Goal: Information Seeking & Learning: Learn about a topic

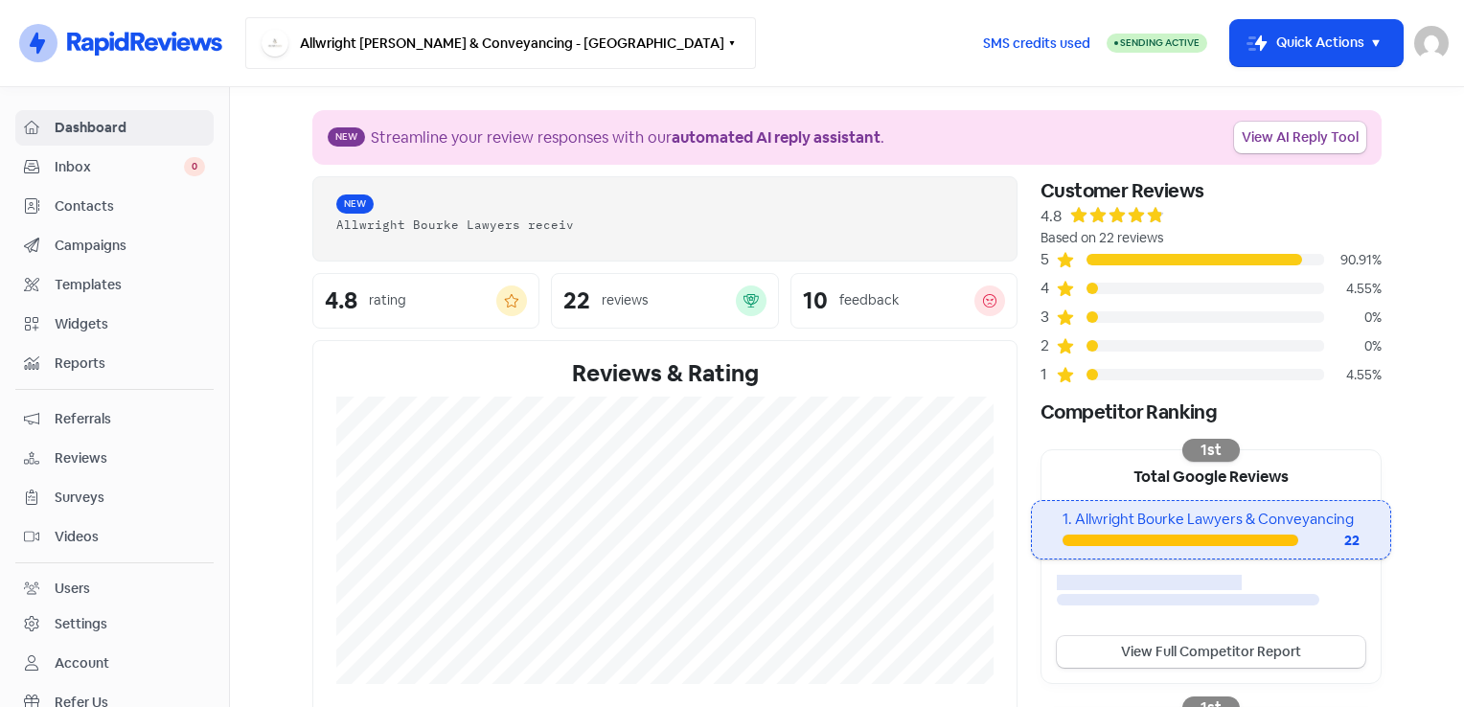
click at [595, 60] on button "Allwright [PERSON_NAME] & Conveyancing - [GEOGRAPHIC_DATA]" at bounding box center [500, 43] width 511 height 52
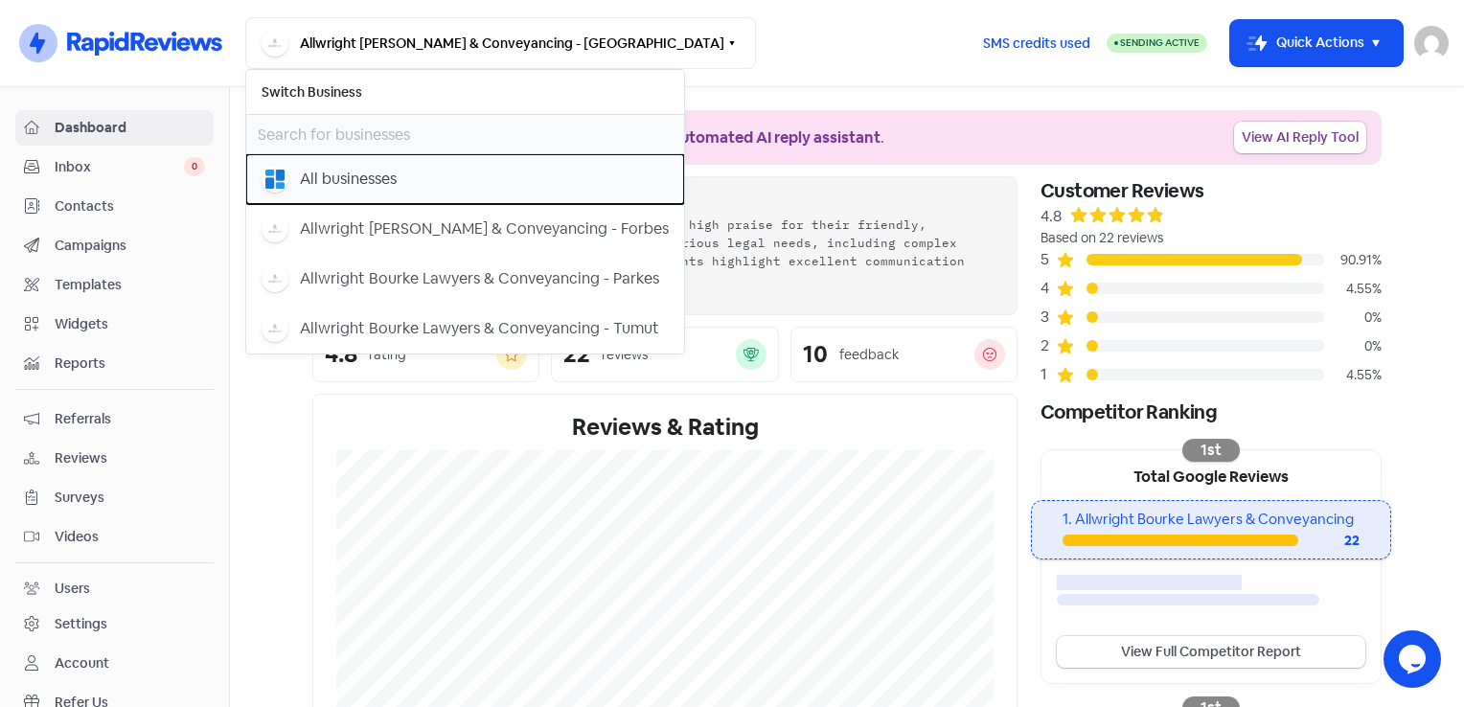
click at [341, 185] on div "All businesses" at bounding box center [348, 179] width 97 height 23
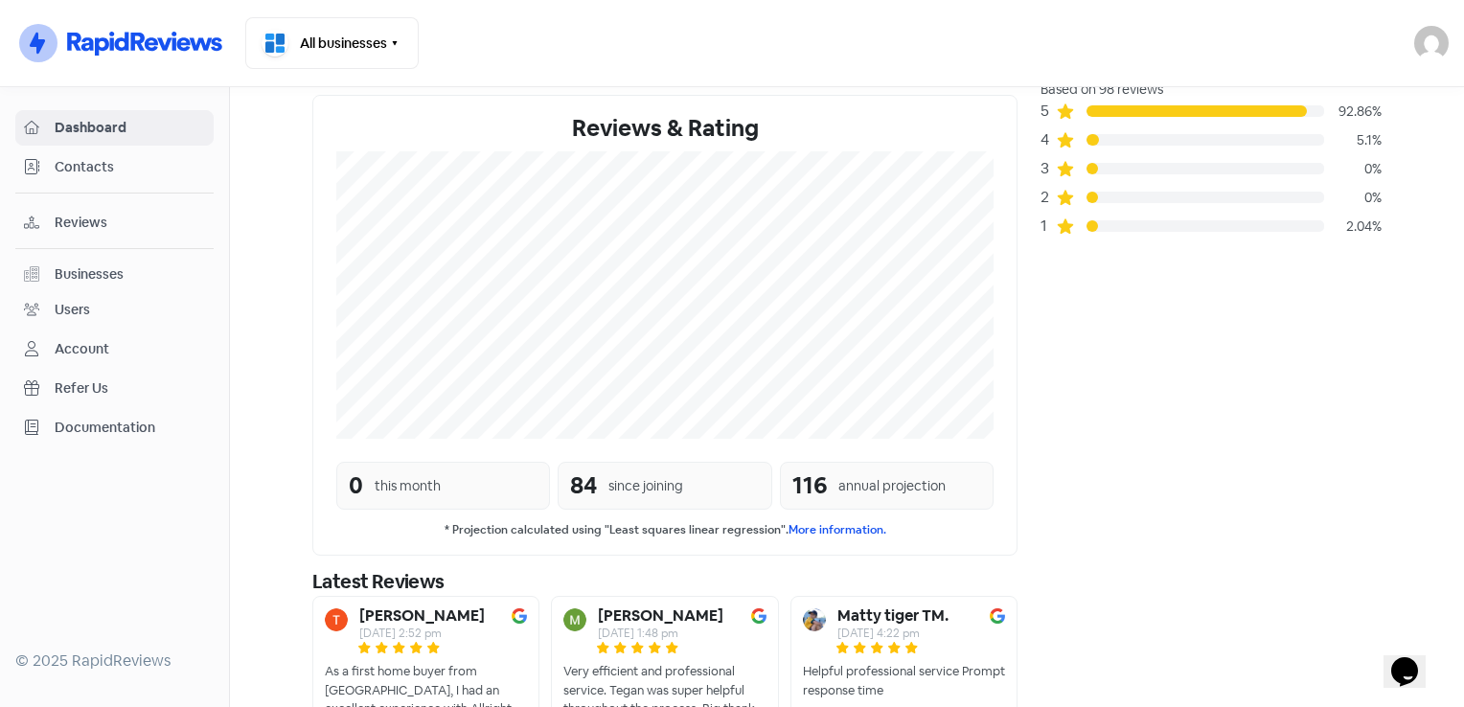
scroll to position [181, 0]
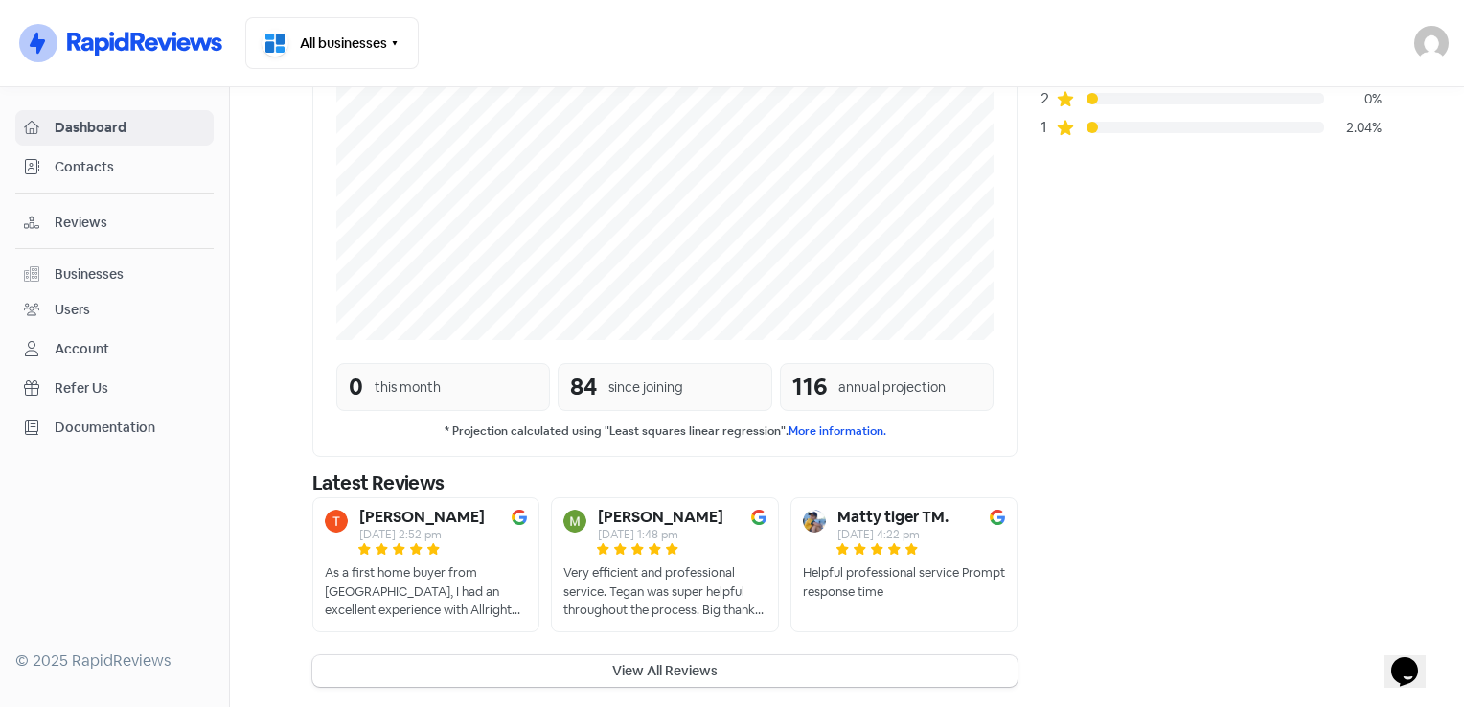
click at [85, 228] on span "Reviews" at bounding box center [130, 223] width 150 height 20
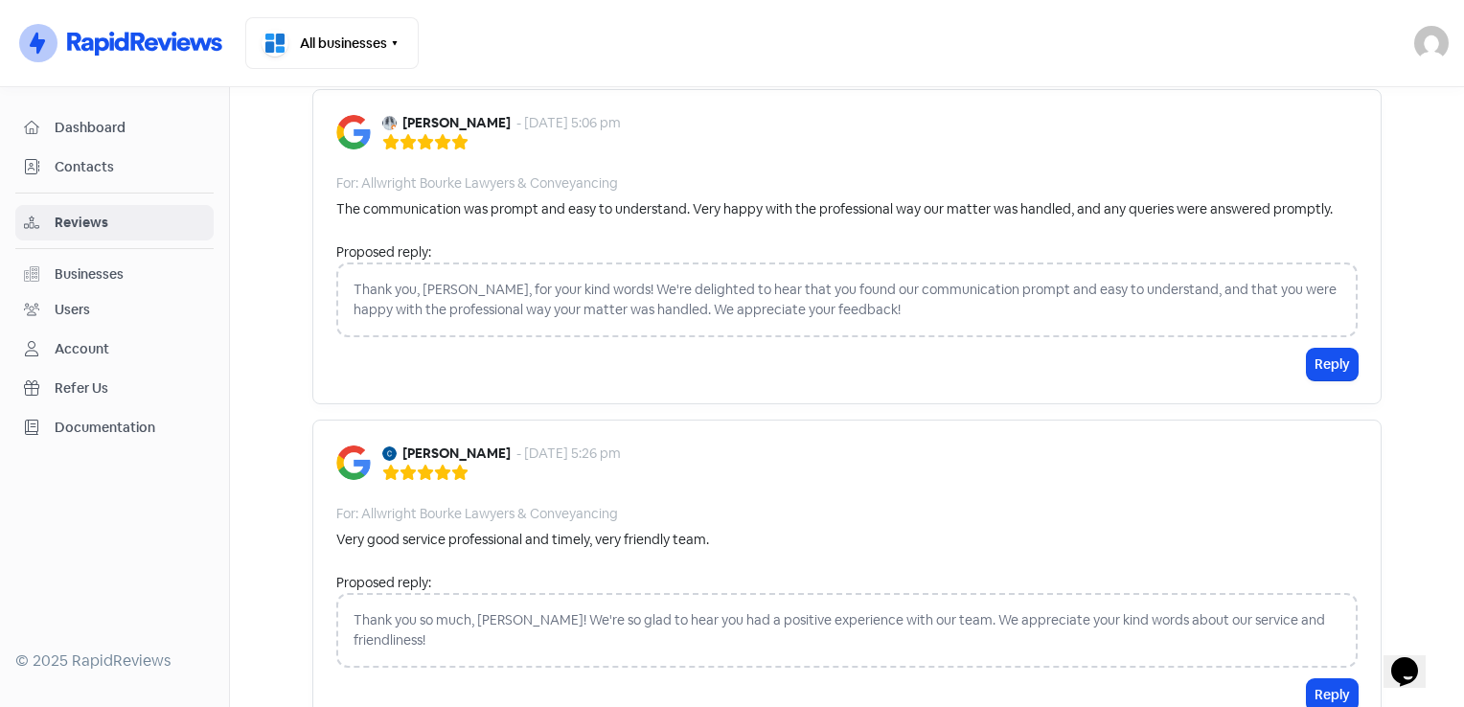
scroll to position [2702, 0]
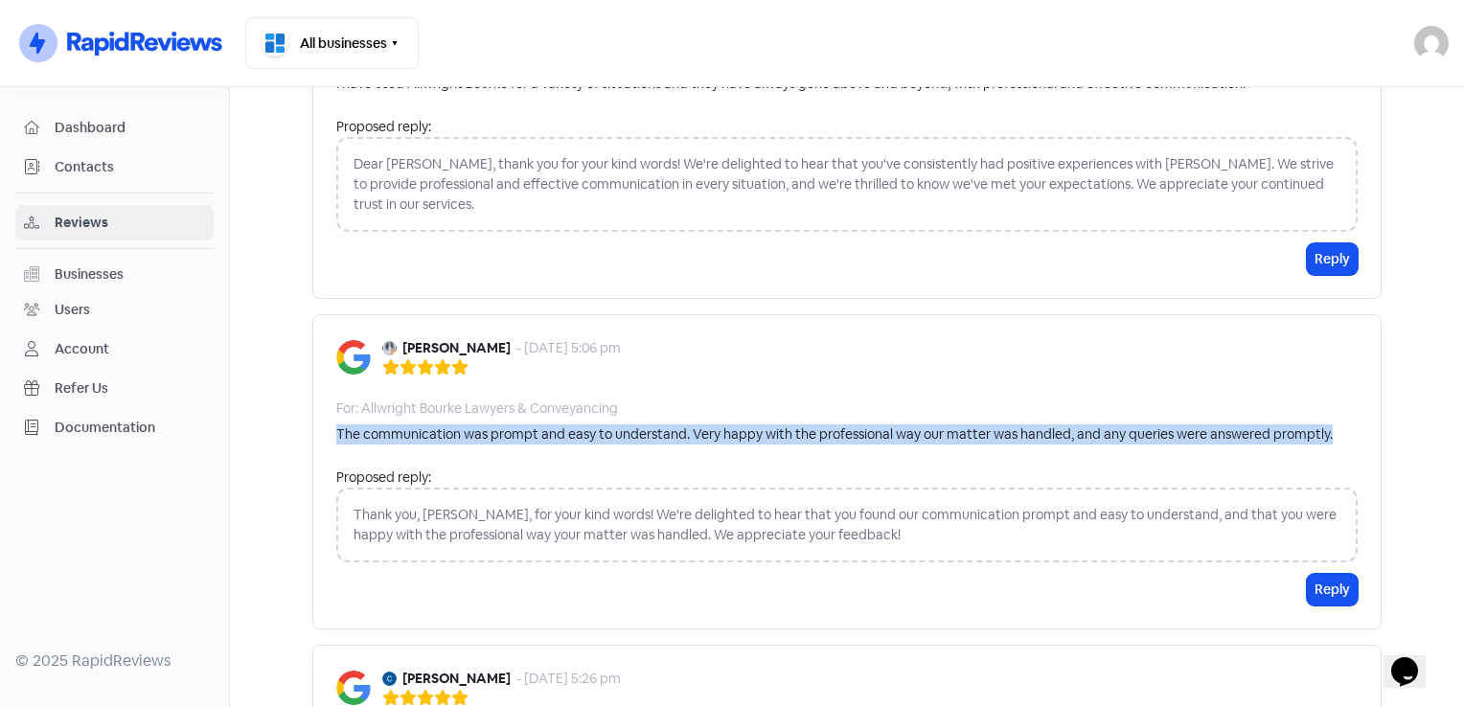
drag, startPoint x: 324, startPoint y: 358, endPoint x: 1355, endPoint y: 366, distance: 1030.9
click at [1355, 366] on div "[PERSON_NAME] - [DATE] 5:06 pm For: Allwright Bourke Lawyers & Conveyancing The…" at bounding box center [846, 471] width 1069 height 315
copy div "The communication was prompt and easy to understand. Very happy with the profes…"
